Goal: Find specific page/section: Find specific page/section

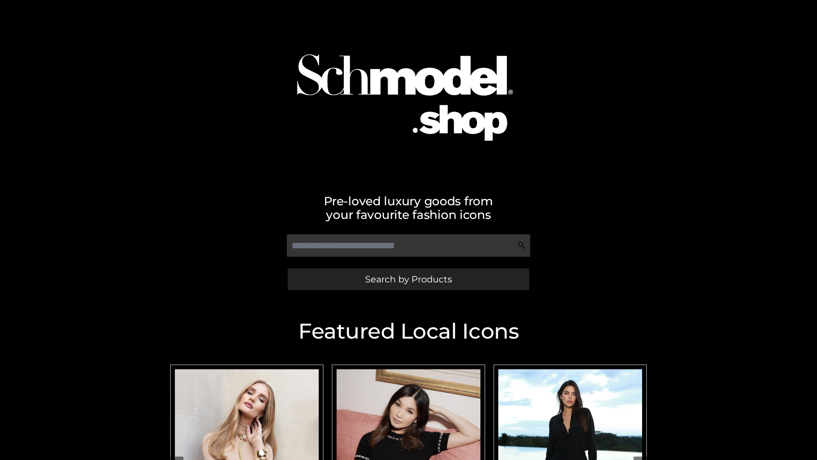
click at [408, 279] on span "Search by Products" at bounding box center [408, 278] width 87 height 9
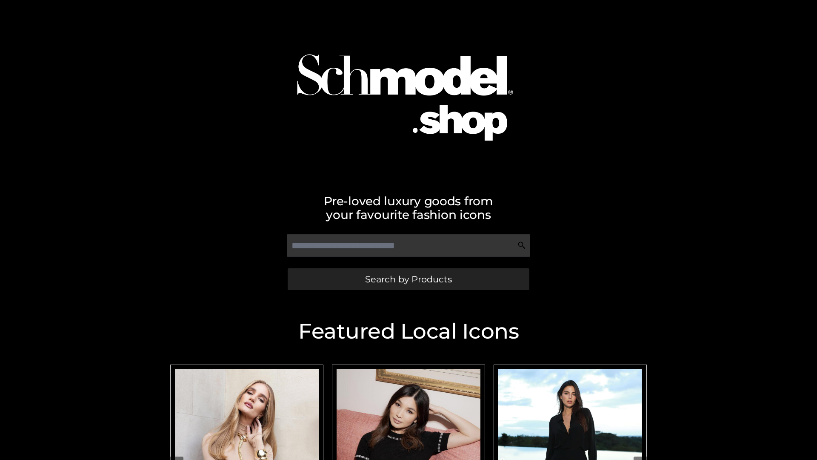
click at [408, 279] on span "Search by Products" at bounding box center [408, 278] width 87 height 9
